Goal: Obtain resource: Obtain resource

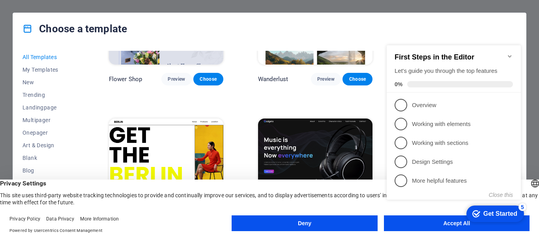
scroll to position [2011, 0]
click at [45, 67] on span "My Templates" at bounding box center [48, 70] width 52 height 6
drag, startPoint x: 45, startPoint y: 67, endPoint x: 30, endPoint y: 78, distance: 18.7
click at [45, 67] on span "My Templates" at bounding box center [48, 70] width 52 height 6
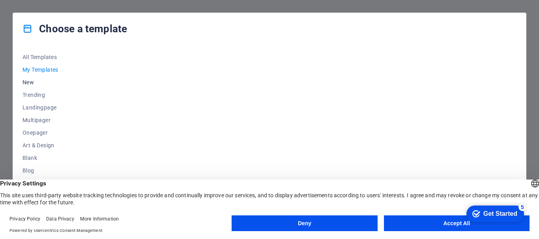
scroll to position [0, 0]
click at [30, 78] on button "New" at bounding box center [48, 82] width 52 height 13
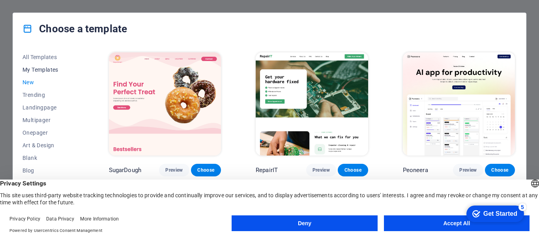
click at [41, 68] on span "My Templates" at bounding box center [48, 70] width 52 height 6
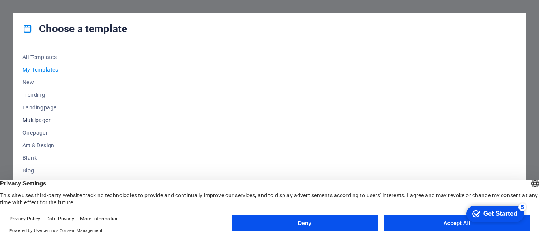
click at [43, 119] on span "Multipager" at bounding box center [48, 120] width 52 height 6
click at [412, 219] on button "Accept All" at bounding box center [456, 224] width 145 height 16
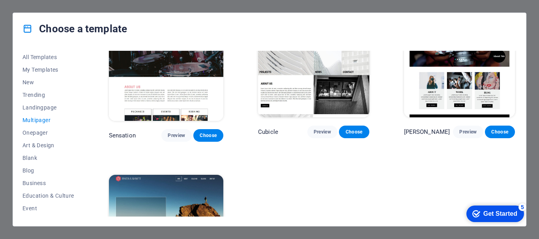
scroll to position [3570, 0]
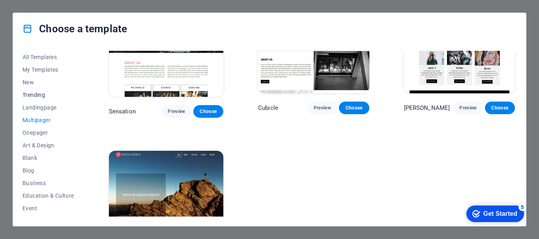
click at [38, 89] on button "Trending" at bounding box center [48, 95] width 52 height 13
click at [37, 93] on span "Trending" at bounding box center [48, 95] width 52 height 6
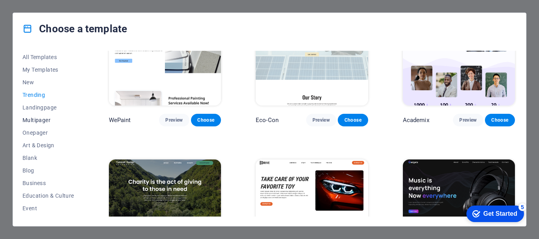
scroll to position [339, 0]
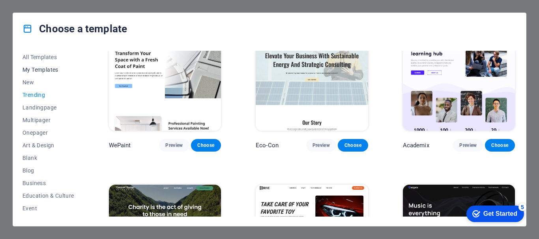
click at [38, 68] on span "My Templates" at bounding box center [48, 70] width 52 height 6
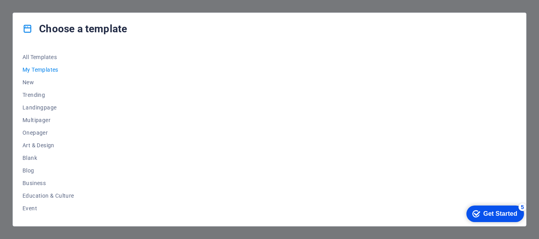
scroll to position [0, 0]
click at [53, 59] on span "All Templates" at bounding box center [48, 57] width 52 height 6
drag, startPoint x: 53, startPoint y: 59, endPoint x: 44, endPoint y: 54, distance: 10.2
click at [53, 59] on span "All Templates" at bounding box center [48, 57] width 52 height 6
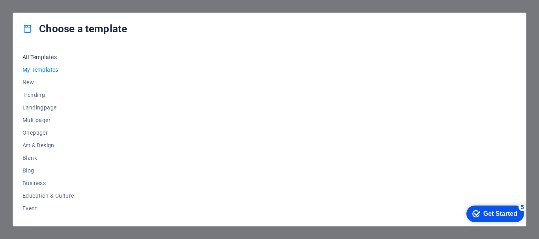
click at [53, 59] on span "All Templates" at bounding box center [48, 57] width 52 height 6
click at [44, 54] on span "All Templates" at bounding box center [48, 57] width 52 height 6
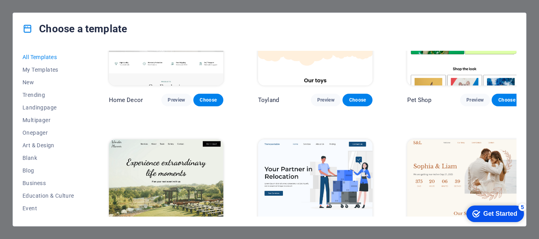
scroll to position [399, 0]
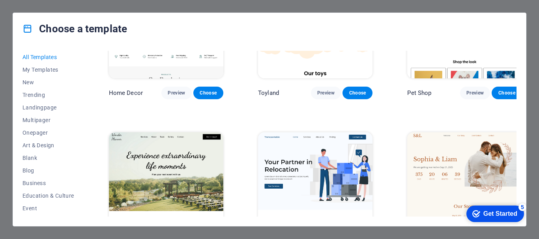
click at [271, 143] on img at bounding box center [315, 185] width 114 height 106
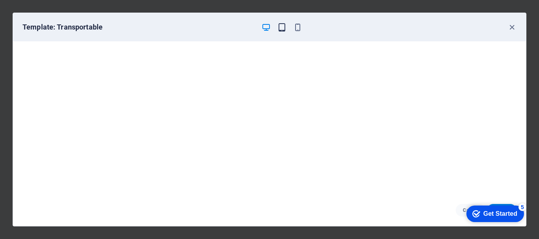
click at [280, 26] on icon "button" at bounding box center [281, 27] width 9 height 9
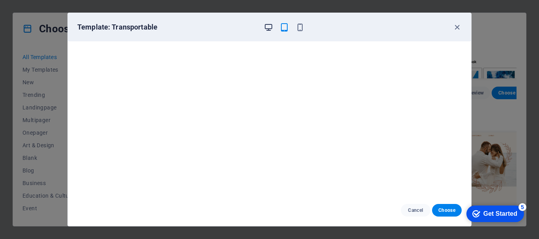
click at [262, 30] on div "Template: Transportable" at bounding box center [264, 26] width 375 height 9
click at [289, 33] on div "Template: Transportable" at bounding box center [269, 27] width 403 height 28
click at [284, 28] on icon "button" at bounding box center [284, 27] width 9 height 9
click at [304, 28] on icon "button" at bounding box center [299, 27] width 9 height 9
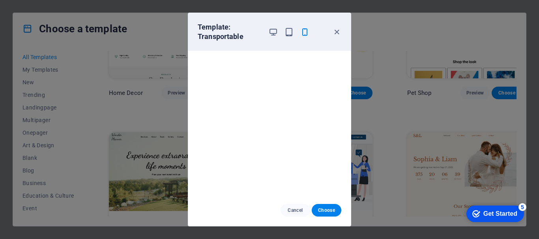
scroll to position [0, 0]
click at [336, 36] on icon "button" at bounding box center [336, 32] width 9 height 9
click at [339, 29] on icon "button" at bounding box center [336, 32] width 9 height 9
